Goal: Transaction & Acquisition: Obtain resource

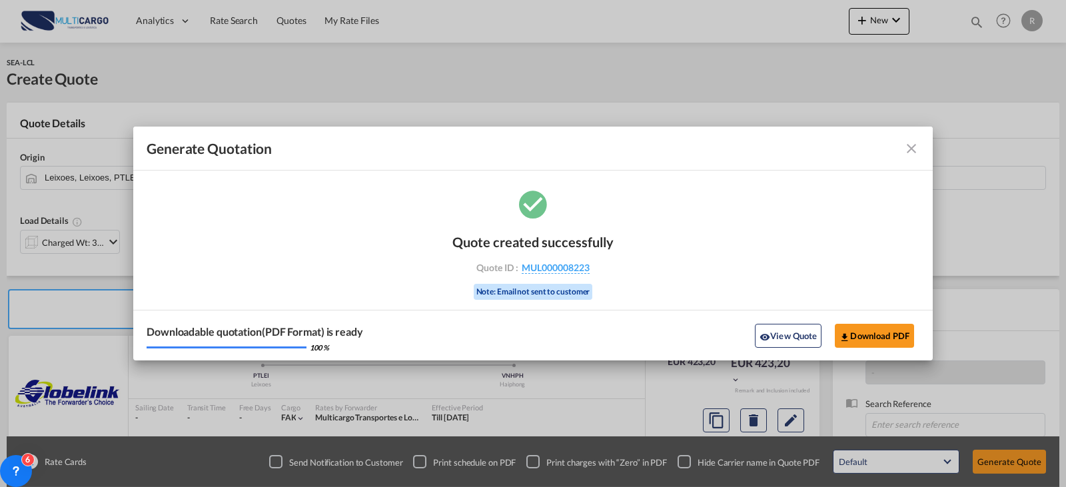
scroll to position [133, 0]
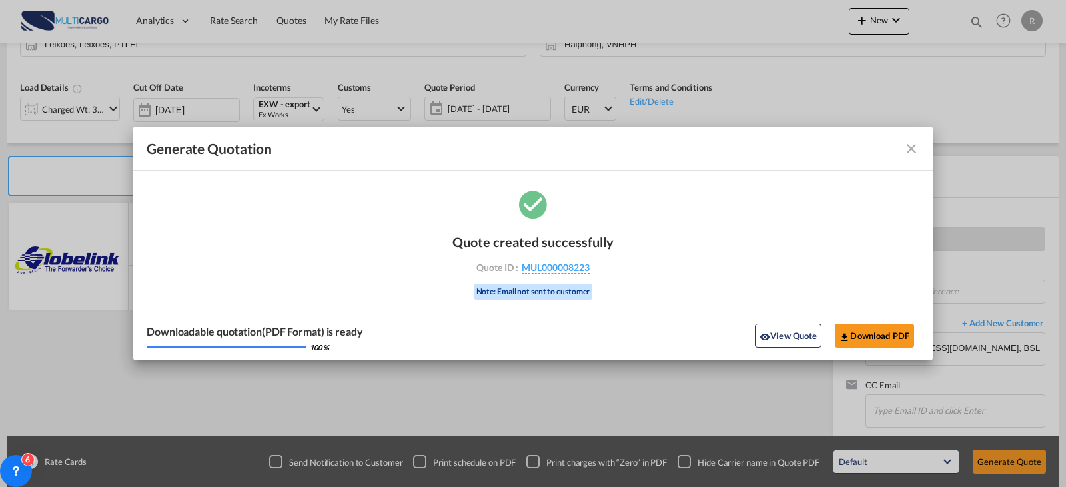
click at [916, 149] on md-icon "icon-close fg-AAA8AD cursor m-0" at bounding box center [911, 149] width 16 height 16
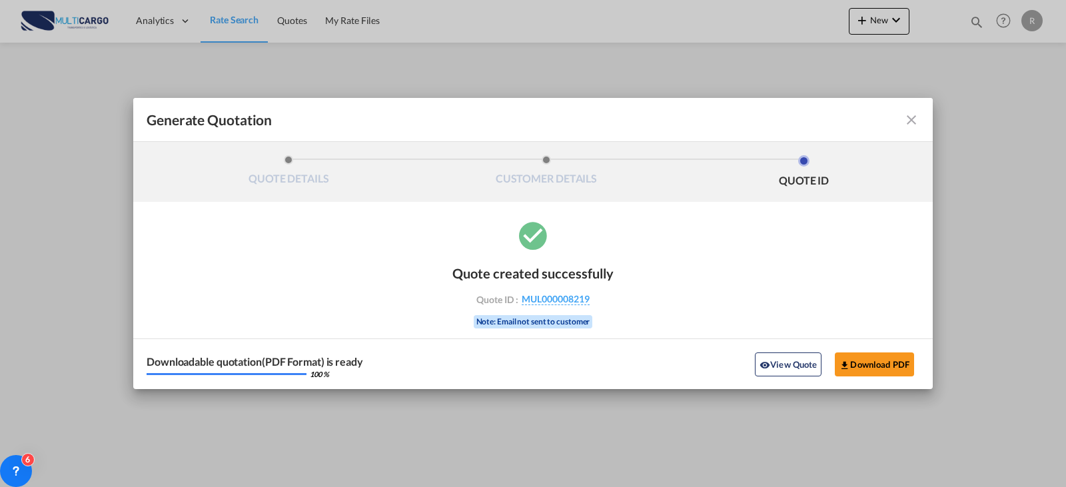
click at [906, 116] on md-icon "icon-close fg-AAA8AD cursor m-0" at bounding box center [911, 120] width 16 height 16
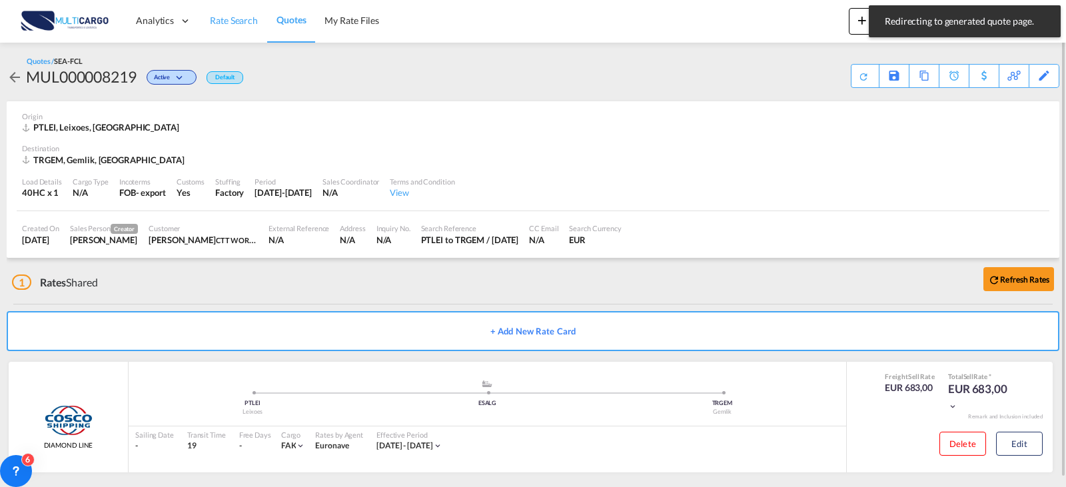
click at [250, 23] on span "Rate Search" at bounding box center [234, 20] width 48 height 11
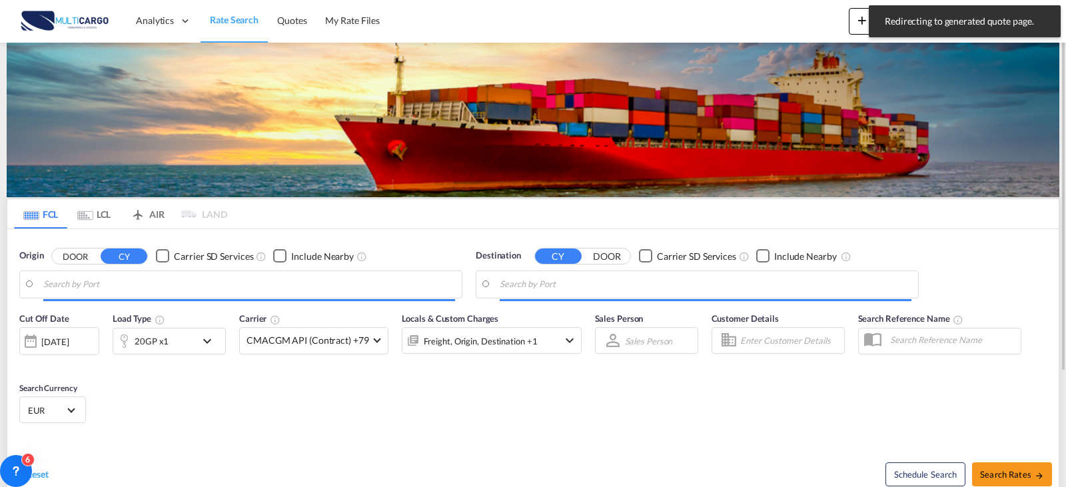
type input "Leixoes, PTLEI"
type input "Gemlik, TRGEM"
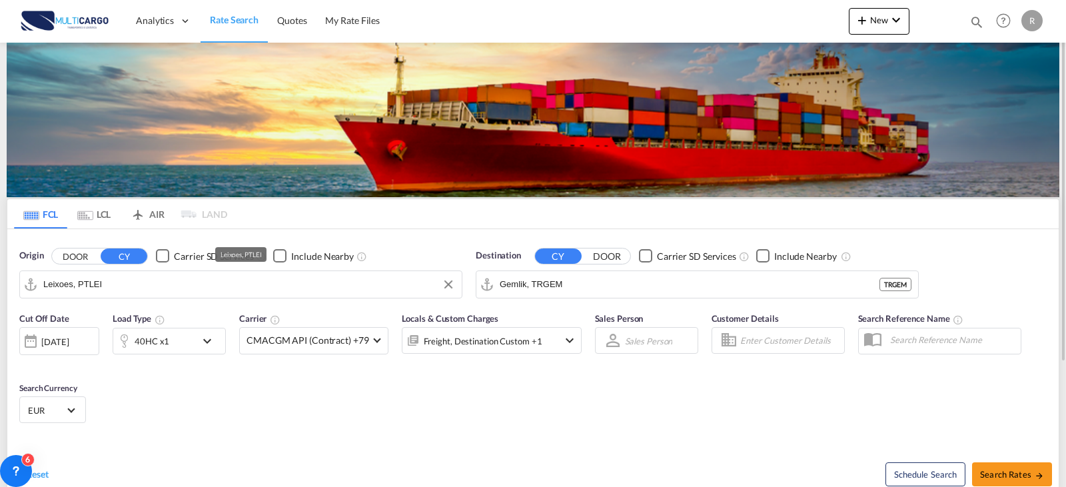
drag, startPoint x: 215, startPoint y: 300, endPoint x: 214, endPoint y: 290, distance: 9.3
click at [214, 300] on md-autocomplete-wrap "Leixoes, PTLEI" at bounding box center [249, 287] width 412 height 27
click at [214, 284] on input "Leixoes, PTLEI" at bounding box center [249, 284] width 412 height 20
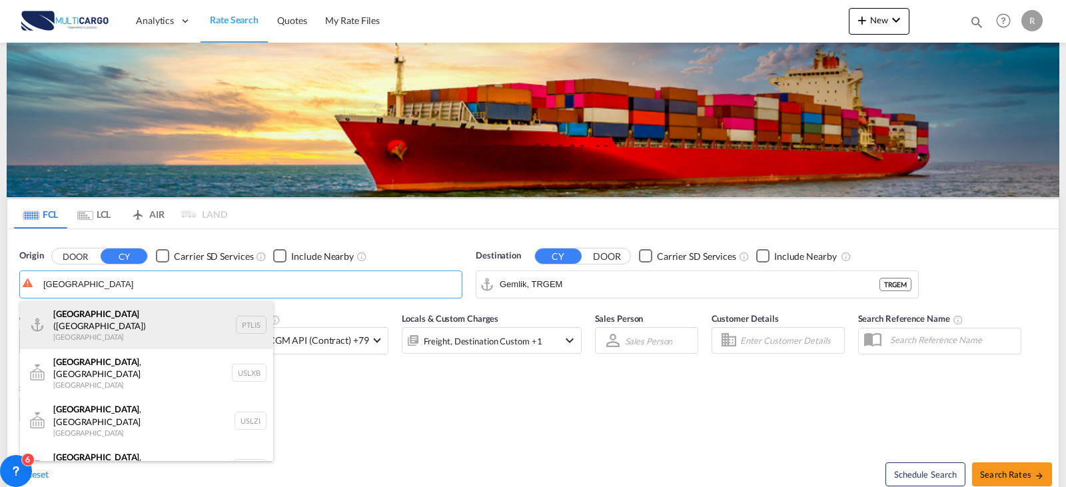
click at [198, 323] on div "Lisbon (Lisboa) Portugal PTLIS" at bounding box center [146, 325] width 253 height 48
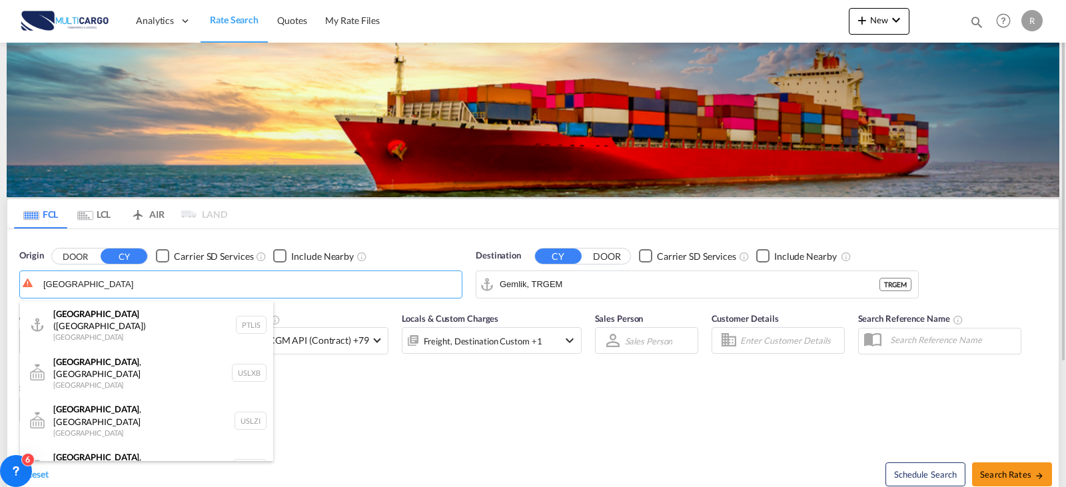
type input "Lisbon (Lisboa), PTLIS"
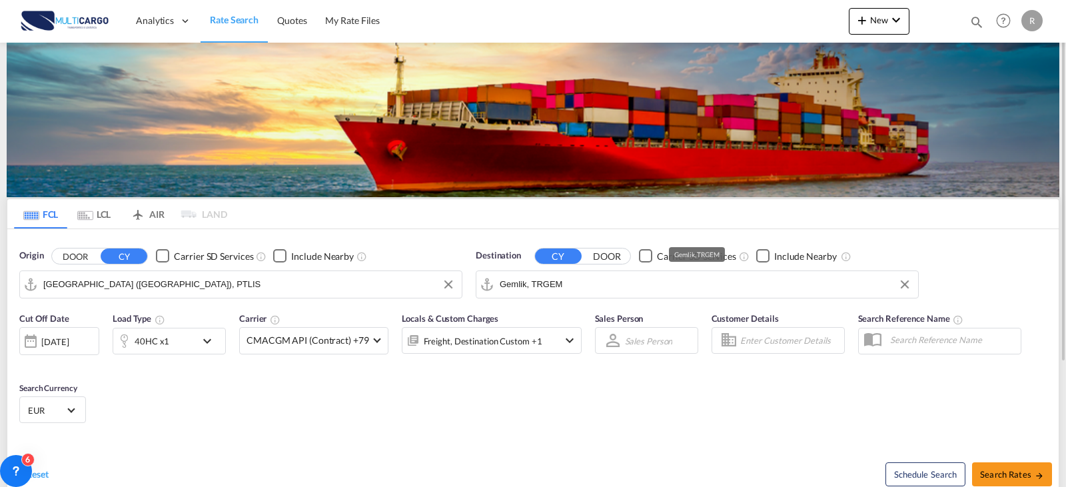
click at [587, 290] on input "Gemlik, TRGEM" at bounding box center [706, 284] width 412 height 20
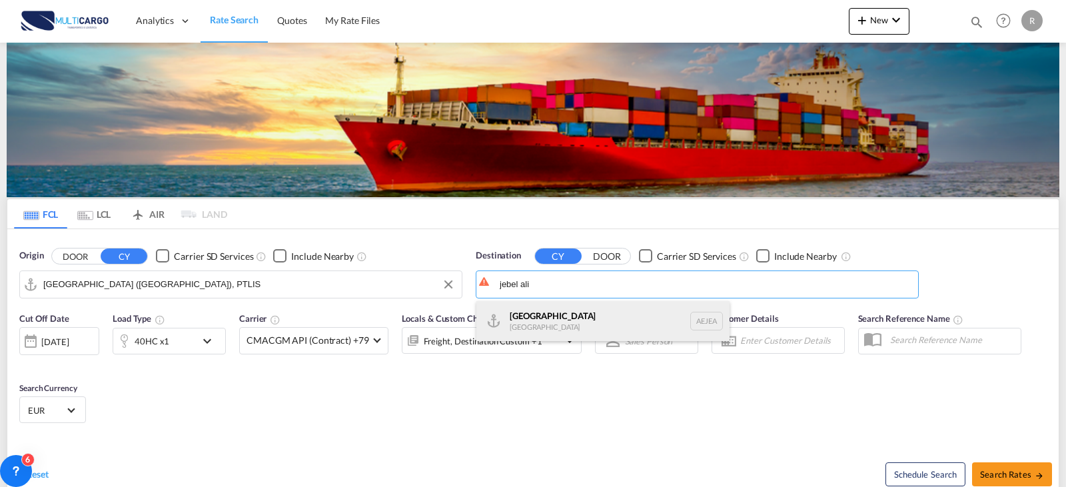
click at [516, 311] on div "Jebel Ali United Arab Emirates AEJEA" at bounding box center [602, 321] width 253 height 40
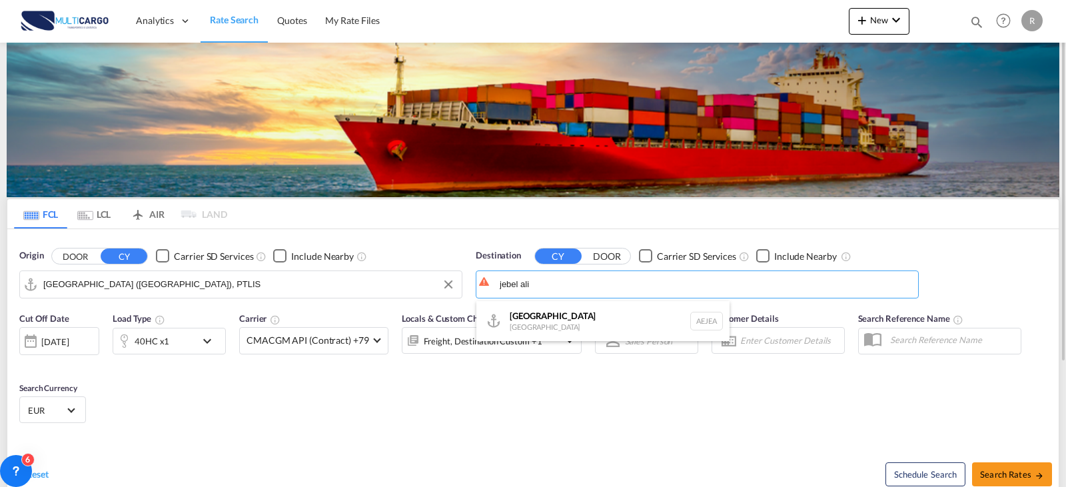
type input "Jebel Ali, AEJEA"
click at [302, 346] on span "CMACGM API (Contract) +79" at bounding box center [307, 340] width 123 height 13
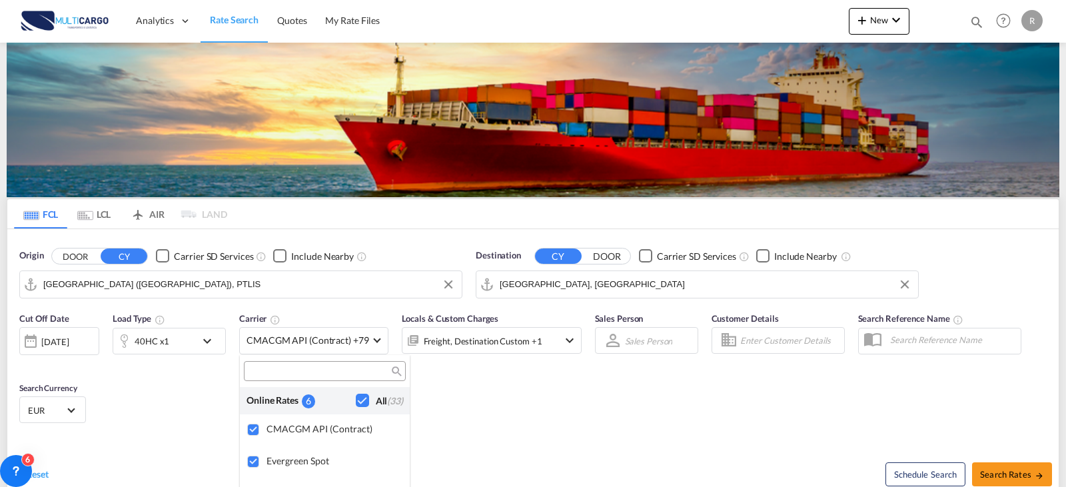
click at [210, 342] on md-backdrop at bounding box center [533, 243] width 1066 height 487
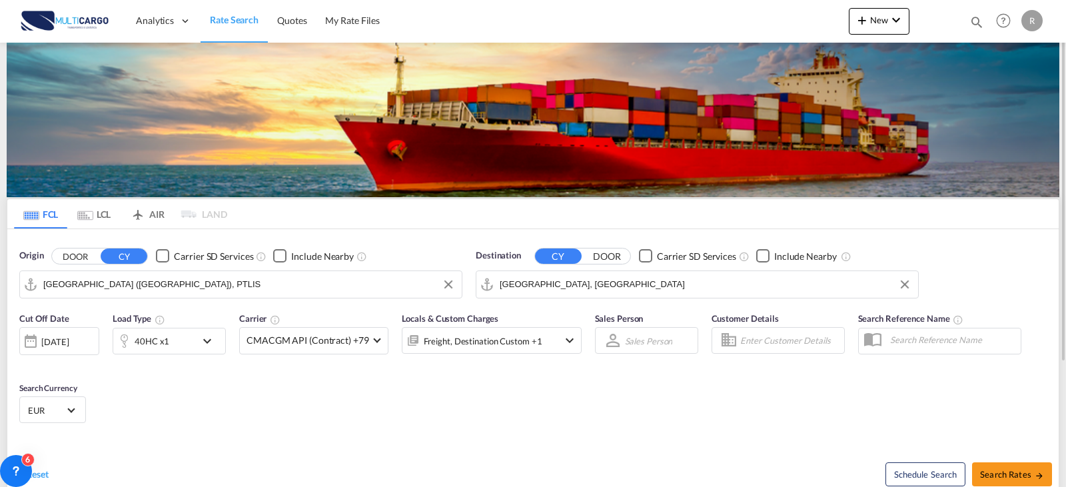
click at [218, 343] on md-icon "icon-chevron-down" at bounding box center [210, 341] width 23 height 16
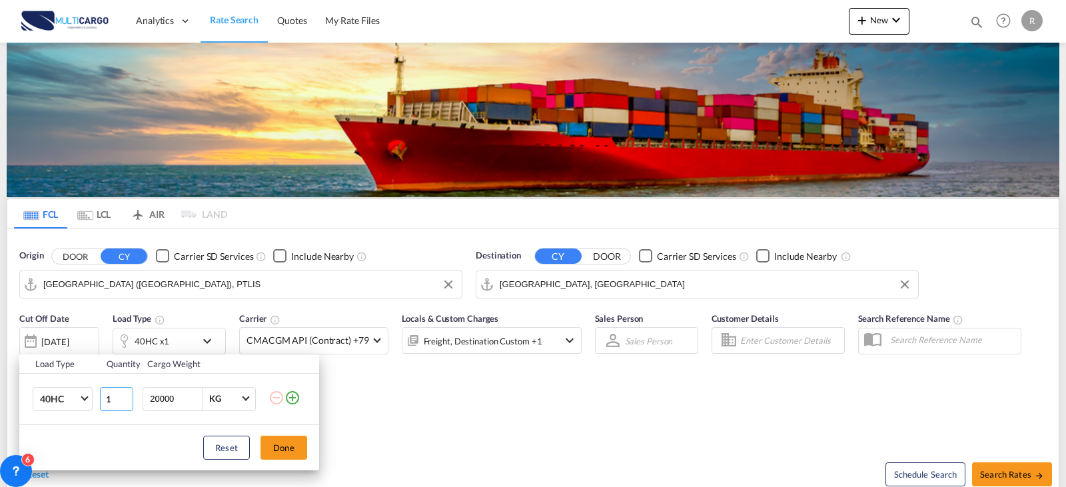
click at [100, 400] on input "1" at bounding box center [116, 399] width 33 height 24
click at [89, 399] on md-select-value "40HC" at bounding box center [65, 399] width 53 height 23
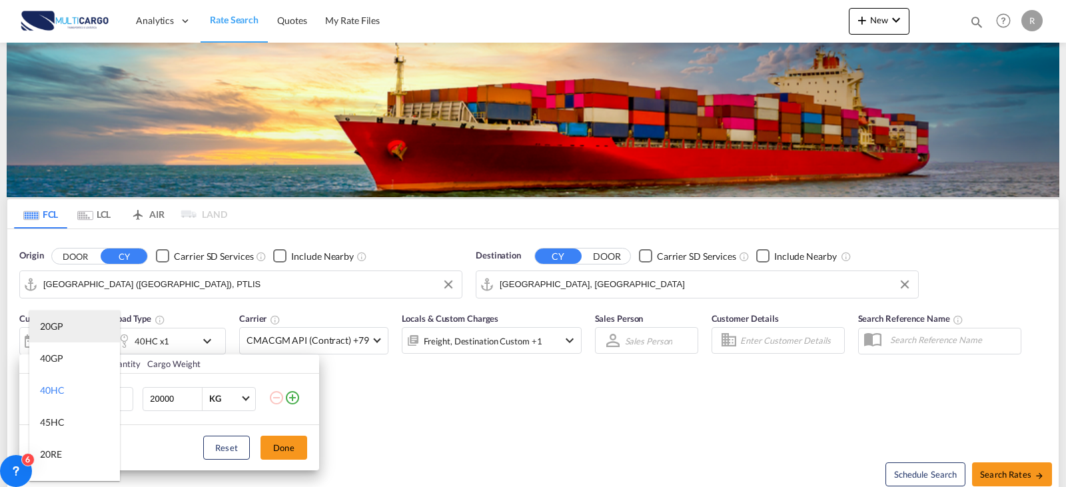
click at [75, 332] on md-option "20GP" at bounding box center [74, 326] width 91 height 32
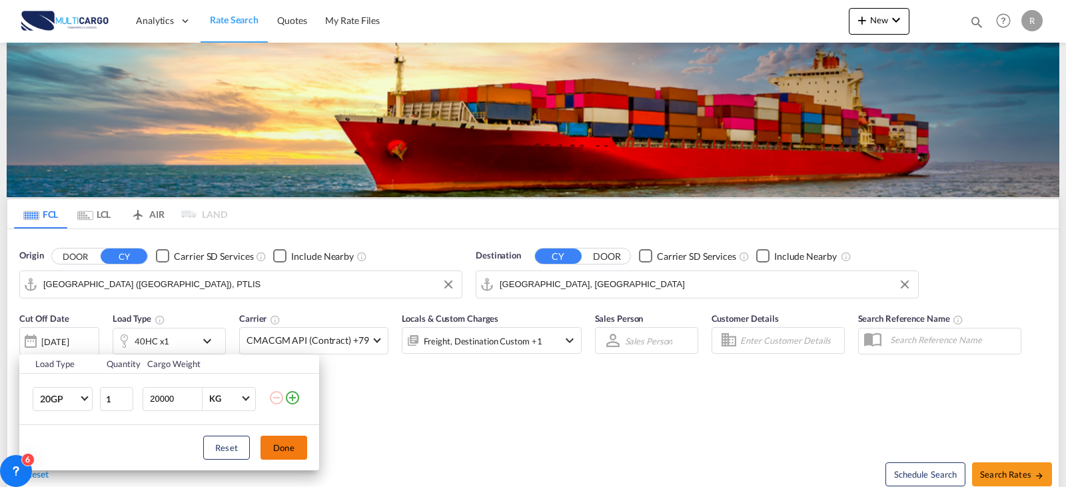
click at [281, 437] on button "Done" at bounding box center [283, 448] width 47 height 24
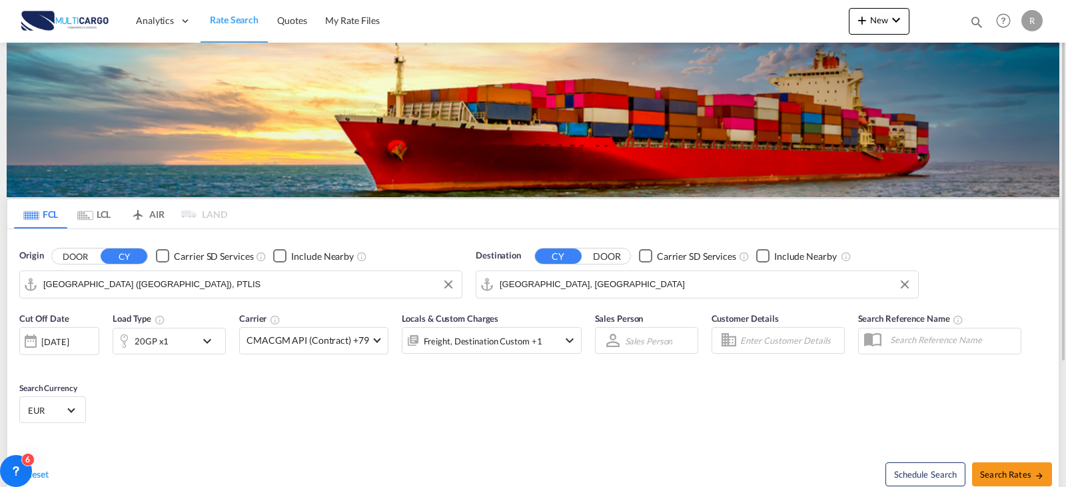
click at [573, 332] on div "Freight, Destination Custom +1" at bounding box center [492, 340] width 180 height 27
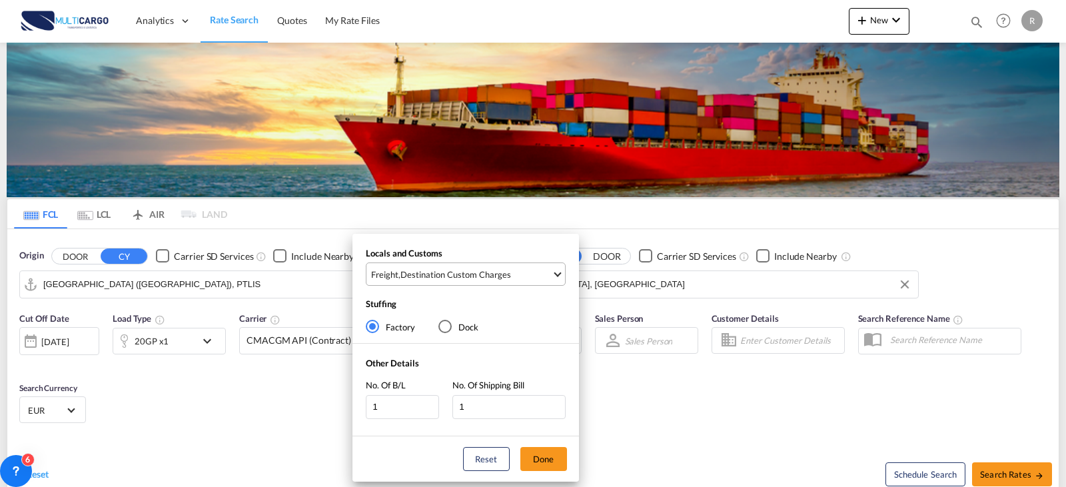
click at [488, 274] on div "Destination Custom Charges" at bounding box center [455, 274] width 111 height 12
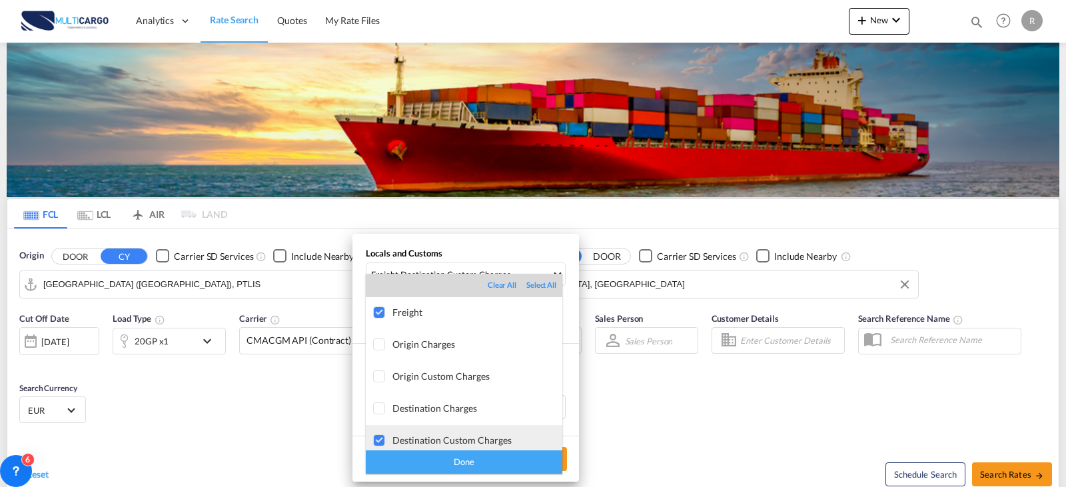
click at [380, 436] on div at bounding box center [379, 440] width 13 height 13
drag, startPoint x: 410, startPoint y: 466, endPoint x: 599, endPoint y: 466, distance: 189.2
click at [410, 466] on div "Done" at bounding box center [464, 461] width 196 height 23
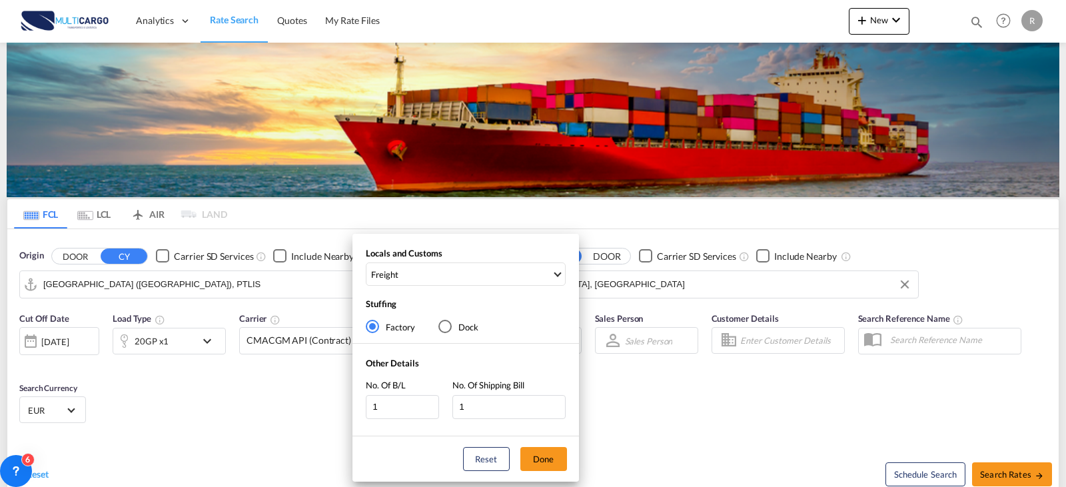
click at [1036, 472] on div "Locals and Customs Freight Stuffing Factory Dock Other Details No. Of B/L 1 No.…" at bounding box center [533, 243] width 1066 height 487
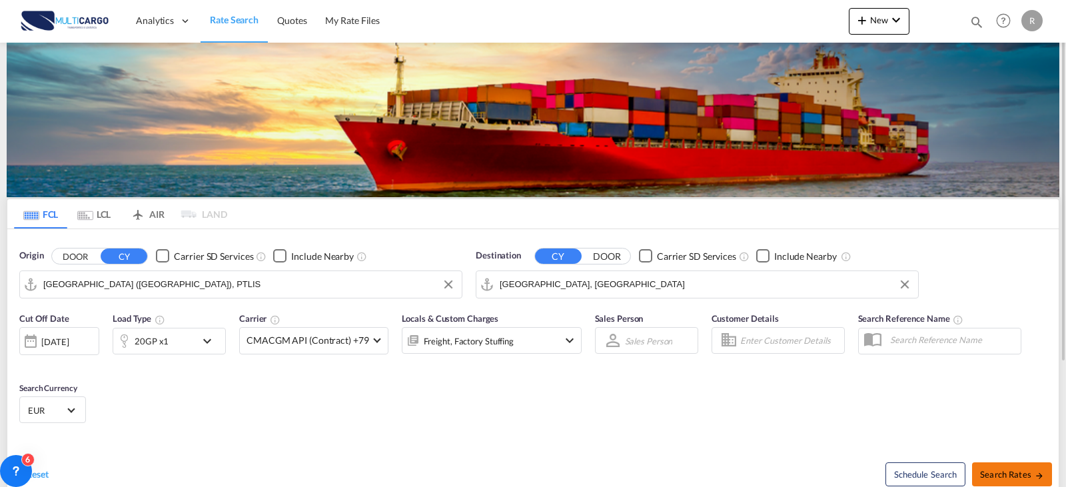
click at [1034, 473] on md-icon "icon-arrow-right" at bounding box center [1038, 475] width 9 height 9
type input "PTLIS to AEJEA / 27 Aug 2025"
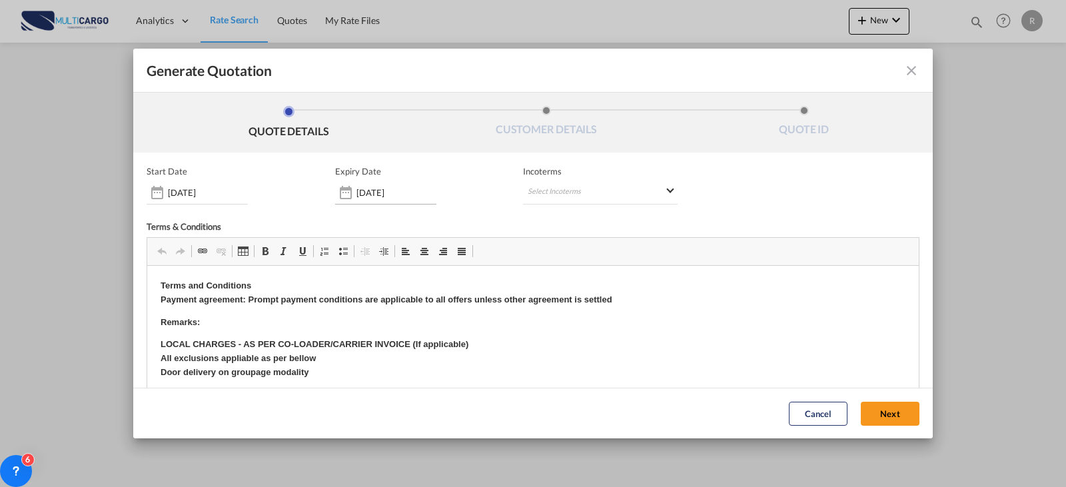
click at [391, 180] on div "31 Aug 2025" at bounding box center [385, 190] width 101 height 28
click at [392, 188] on input "31 Aug 2025" at bounding box center [396, 192] width 80 height 11
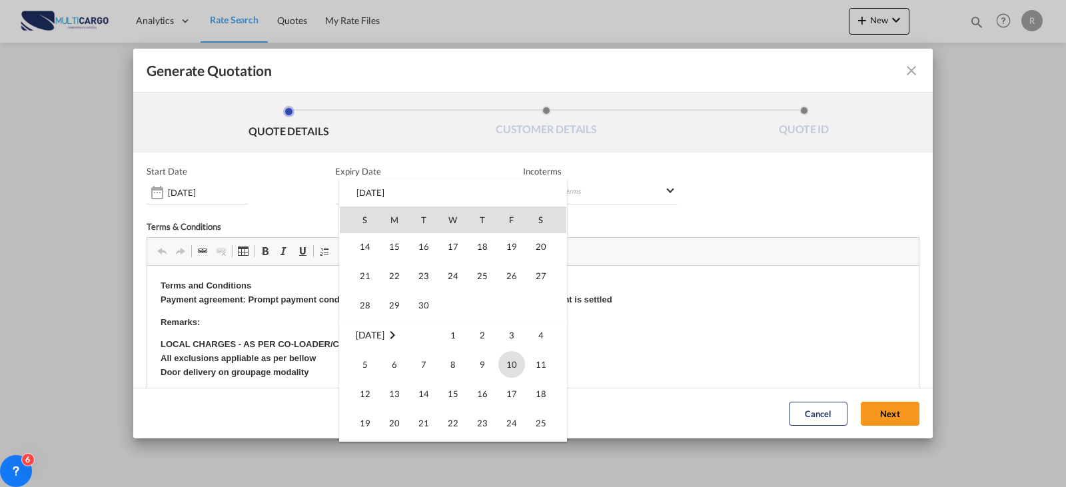
scroll to position [333, 0]
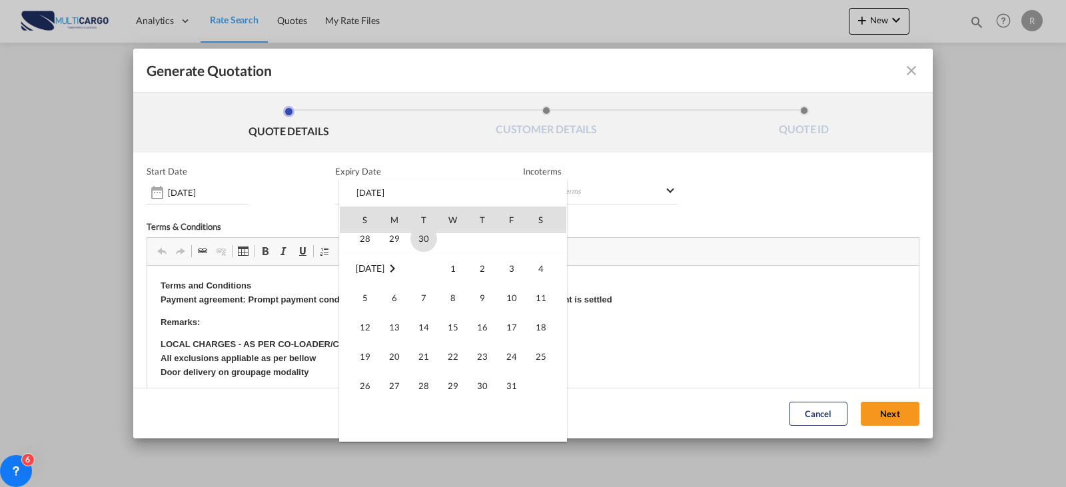
click at [425, 247] on span "30" at bounding box center [423, 238] width 27 height 27
type input "30 Sep 2025"
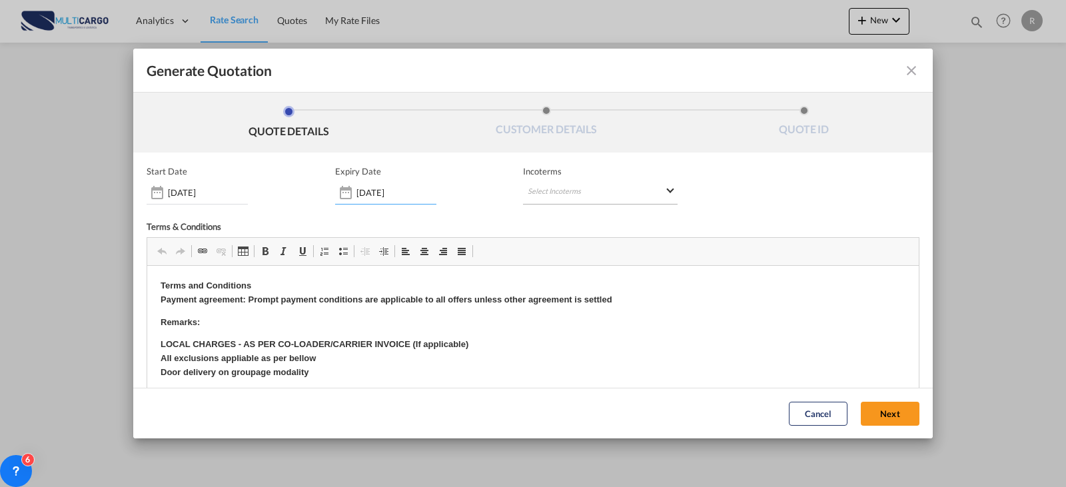
click at [635, 191] on md-select "Select Incoterms FCA - import Free Carrier FAS - export Free Alongside Ship DPU…" at bounding box center [600, 192] width 155 height 24
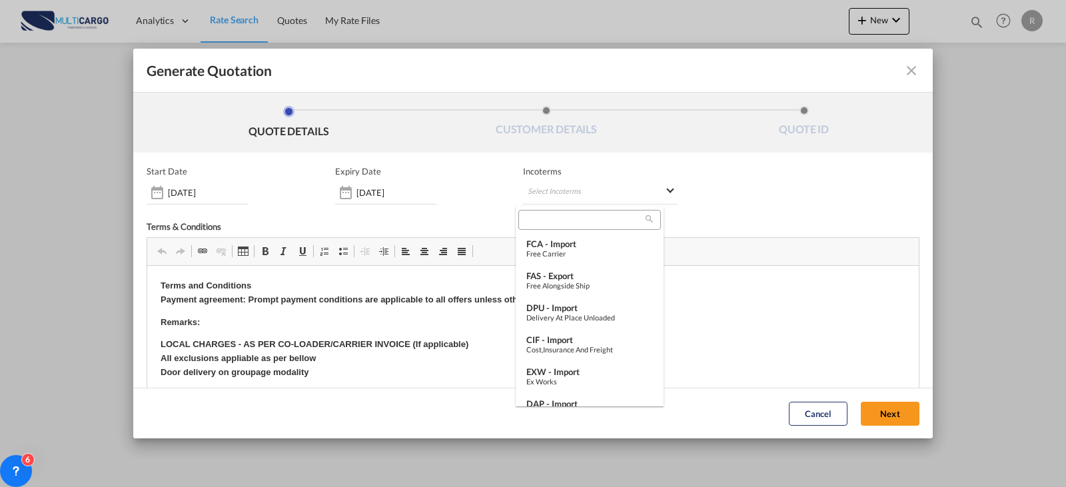
type md-option "[object Object]"
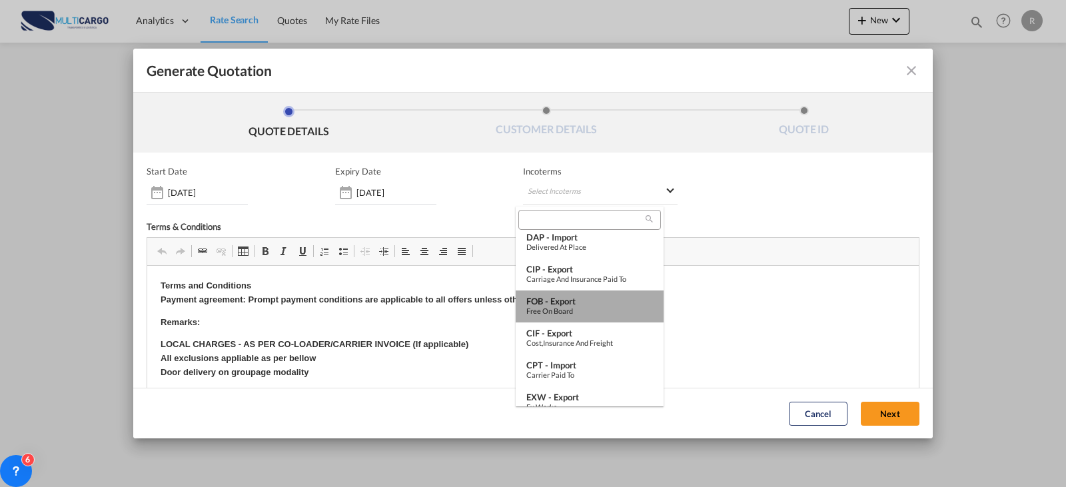
drag, startPoint x: 596, startPoint y: 304, endPoint x: 458, endPoint y: 33, distance: 304.7
click at [596, 304] on div "FOB - export" at bounding box center [589, 301] width 127 height 11
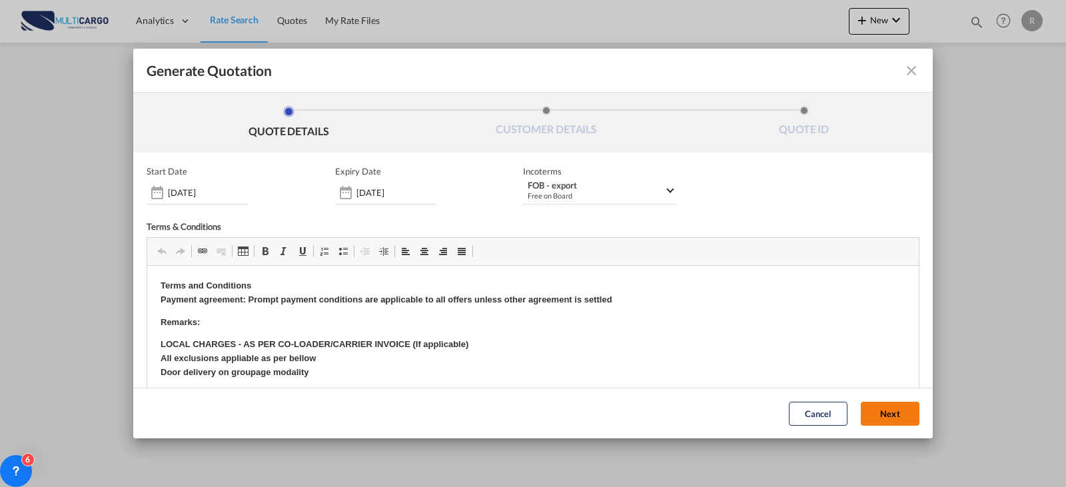
click at [865, 416] on button "Next" at bounding box center [890, 414] width 59 height 24
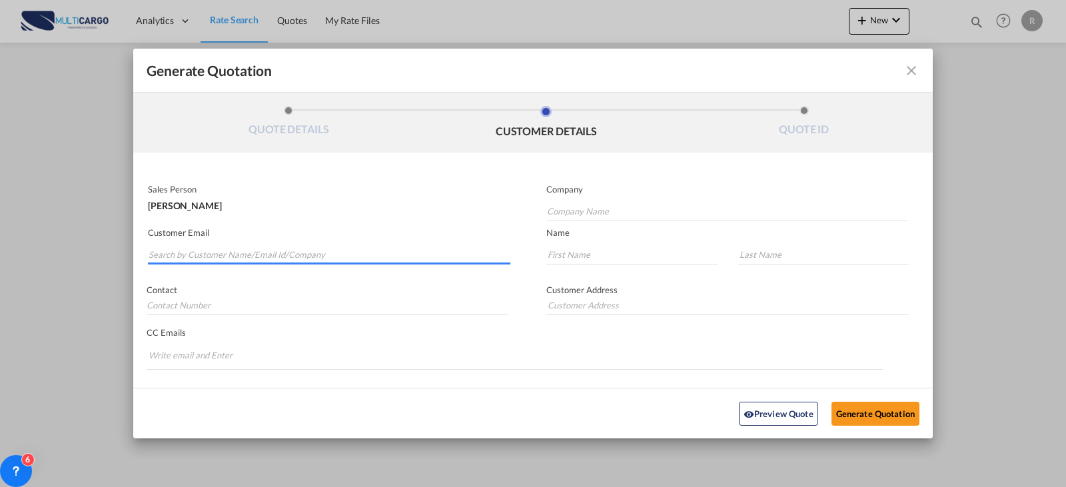
click at [388, 256] on input "Search by Customer Name/Email Id/Company" at bounding box center [330, 254] width 362 height 20
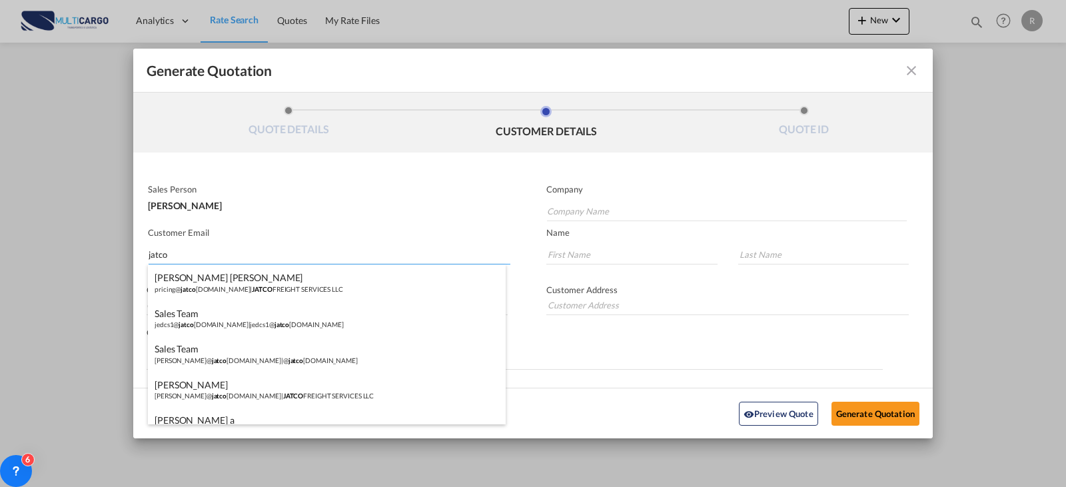
type input "jatco"
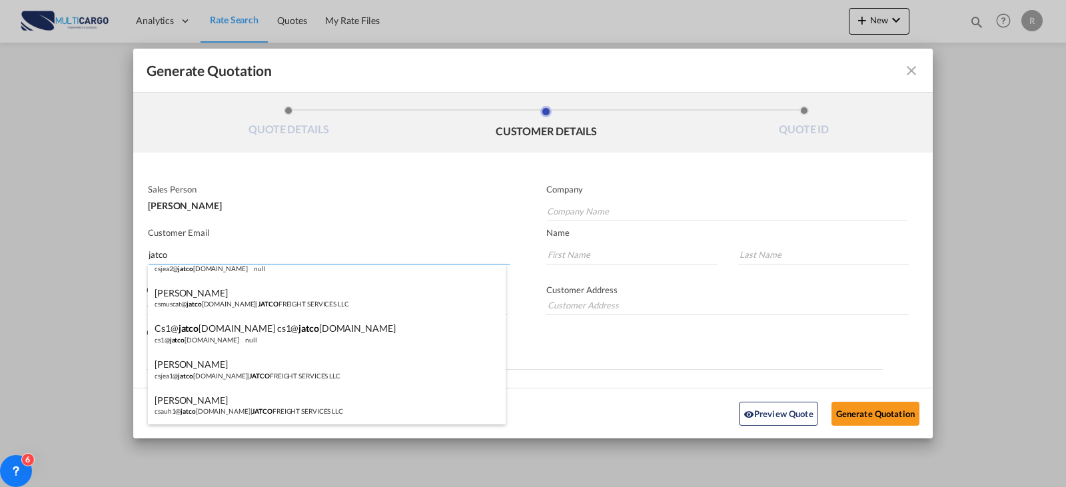
scroll to position [236, 0]
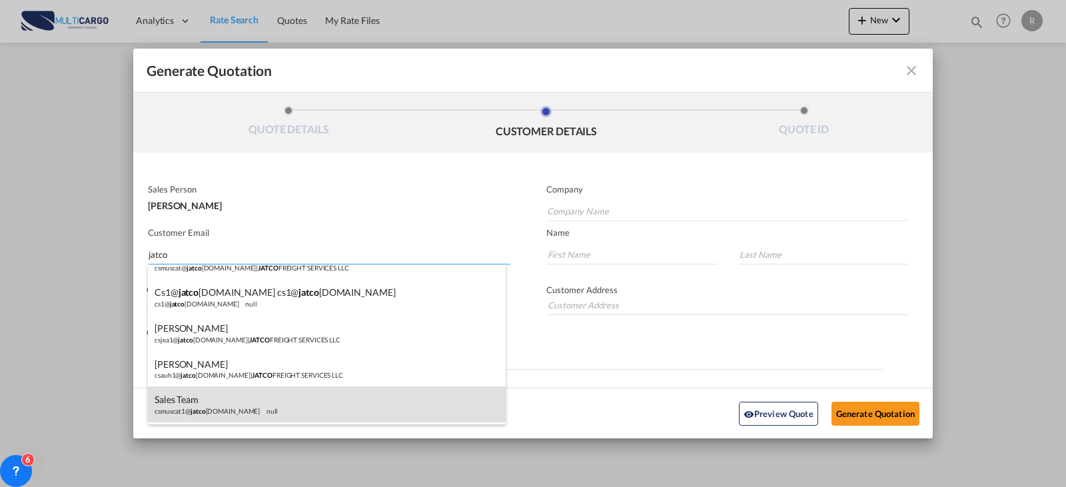
click at [280, 412] on div "Sales Team csmuscat1@ jatco fs.com null" at bounding box center [327, 404] width 358 height 36
type input "@jatcofs.com"
type input "csmuscat1@jatcofs.com"
type input "Sales"
type input "Team"
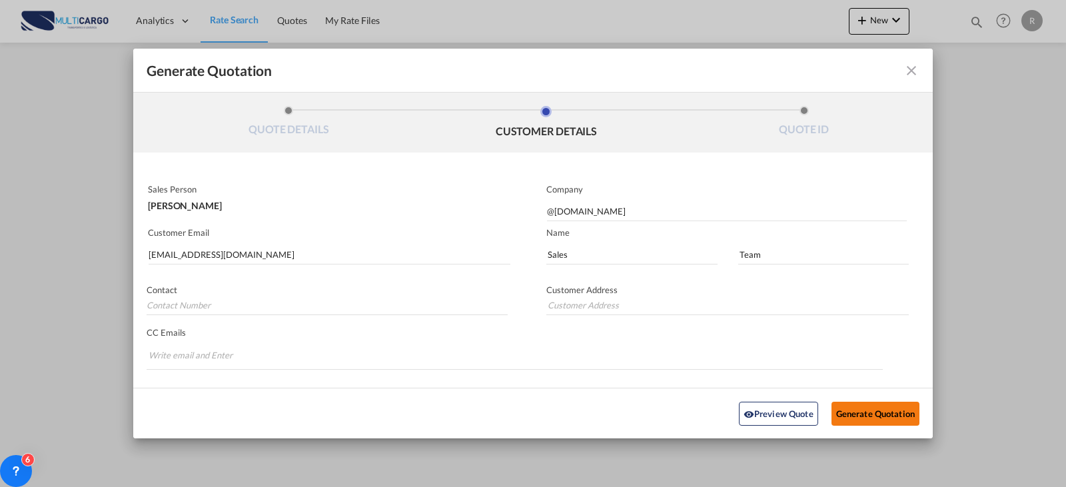
click at [859, 406] on button "Generate Quotation" at bounding box center [875, 413] width 88 height 24
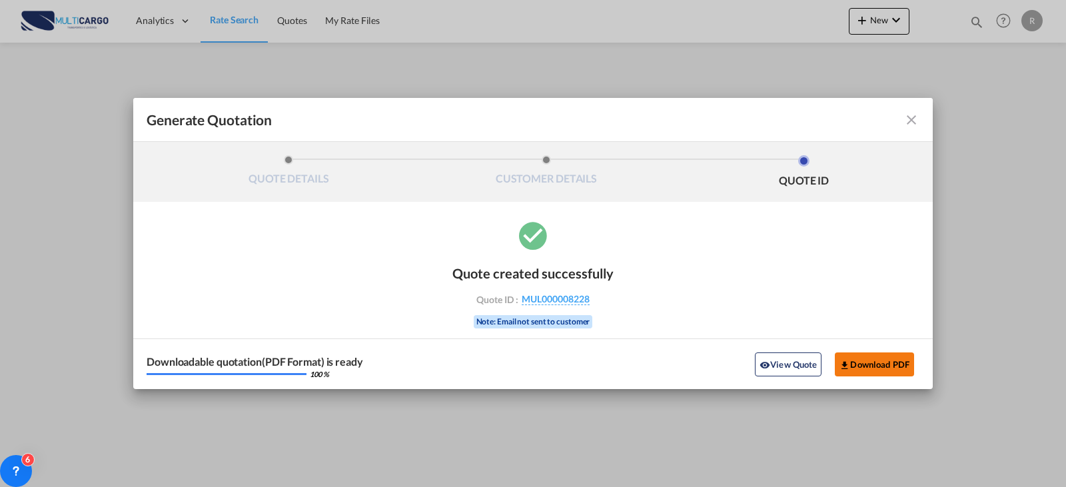
click at [901, 356] on button "Download PDF" at bounding box center [874, 364] width 79 height 24
click at [966, 137] on div "Generate Quotation QUOTE DETAILS CUSTOMER DETAILS QUOTE ID Start Date 27 Aug 20…" at bounding box center [533, 243] width 1066 height 487
click at [680, 376] on div "Downloadable quotation(PDF Format) is ready 100 % View Quote Download PDF" at bounding box center [532, 363] width 799 height 51
